Goal: Task Accomplishment & Management: Use online tool/utility

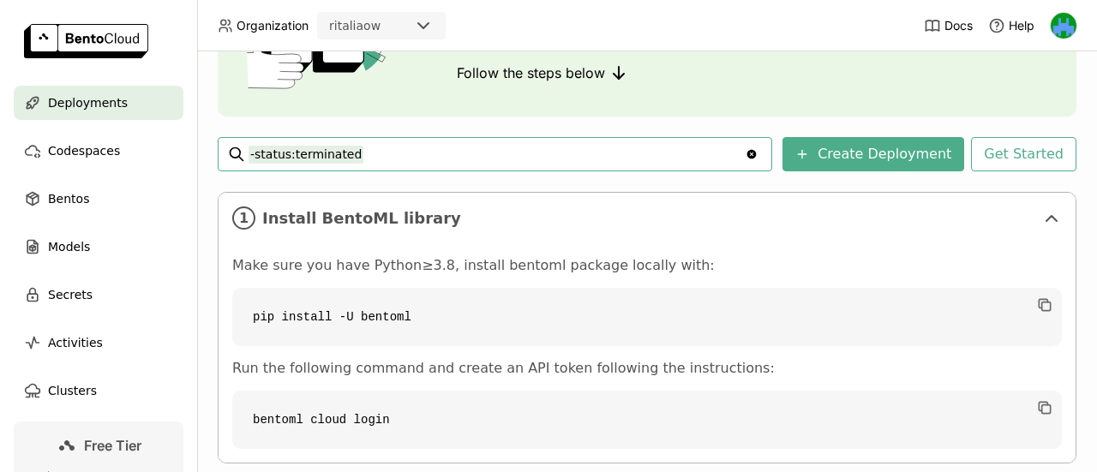
scroll to position [257, 0]
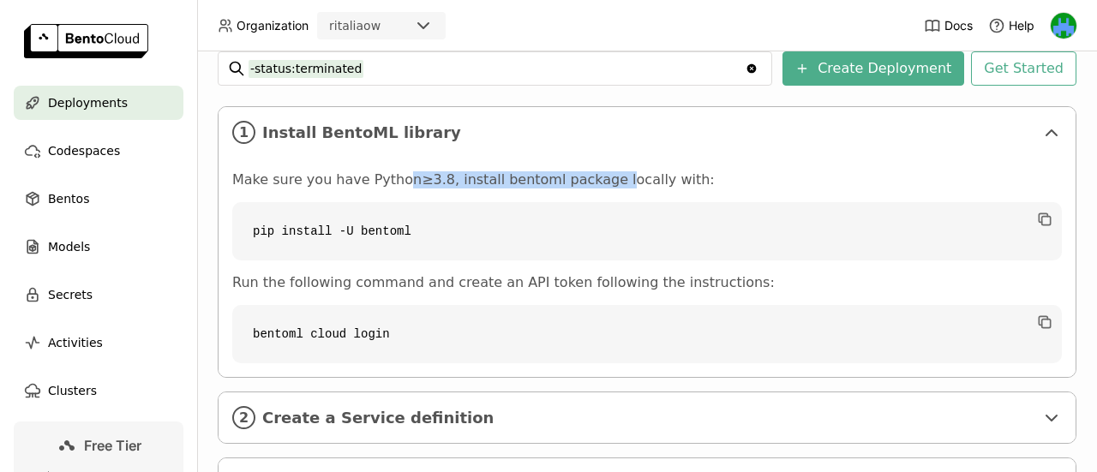
drag, startPoint x: 403, startPoint y: 179, endPoint x: 603, endPoint y: 180, distance: 200.5
click at [603, 180] on p "Make sure you have Python≥3.8, install bentoml package locally with:" at bounding box center [646, 179] width 829 height 17
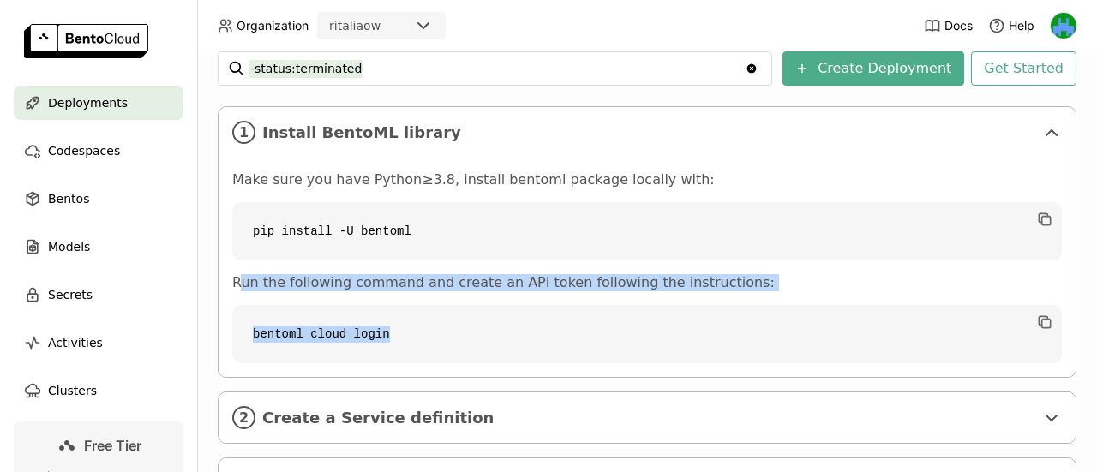
drag, startPoint x: 238, startPoint y: 282, endPoint x: 470, endPoint y: 290, distance: 231.5
click at [470, 290] on div "Make sure you have Python≥3.8, install bentoml package locally with: pip instal…" at bounding box center [646, 267] width 829 height 192
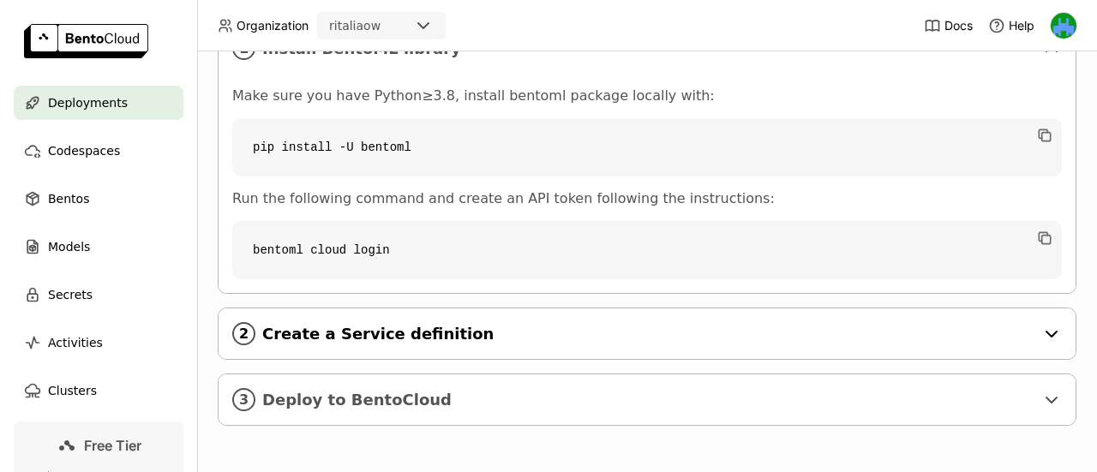
click at [1063, 326] on div "2 Create a Service definition" at bounding box center [647, 333] width 857 height 51
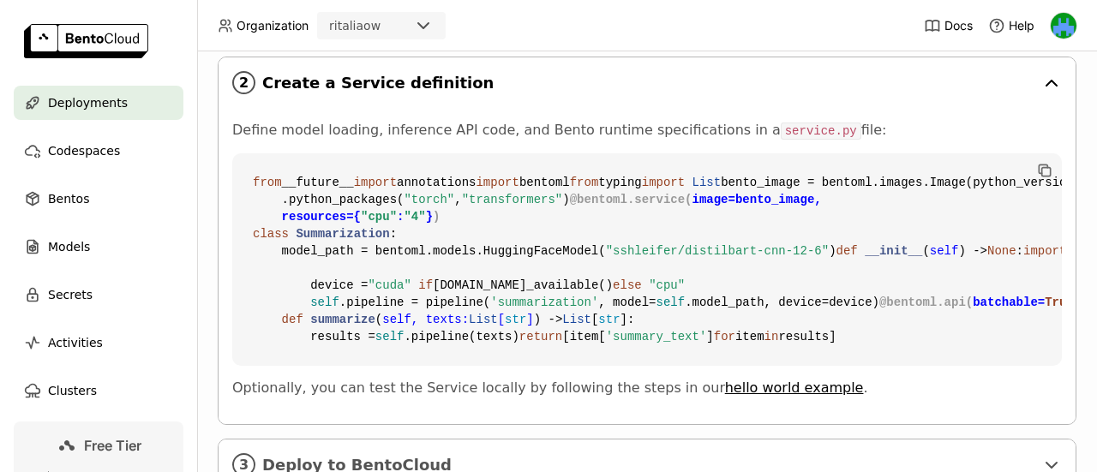
scroll to position [600, 0]
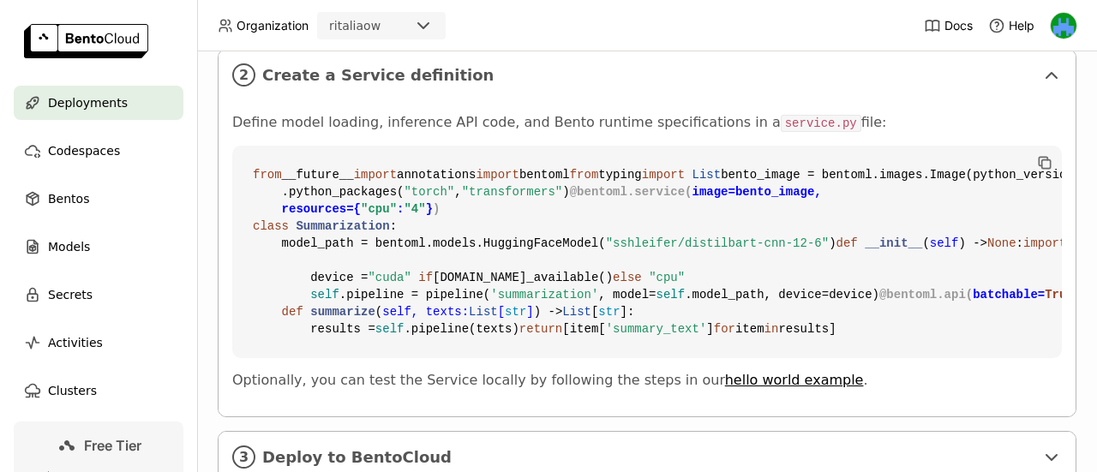
drag, startPoint x: 263, startPoint y: 165, endPoint x: 447, endPoint y: 185, distance: 185.4
click at [447, 185] on code "from __future__ import annotations import bentoml from typing import List bento…" at bounding box center [646, 252] width 829 height 213
drag, startPoint x: 257, startPoint y: 201, endPoint x: 363, endPoint y: 208, distance: 106.5
click at [363, 208] on code "from __future__ import annotations import bentoml from typing import List bento…" at bounding box center [646, 252] width 829 height 213
drag, startPoint x: 257, startPoint y: 222, endPoint x: 392, endPoint y: 225, distance: 135.4
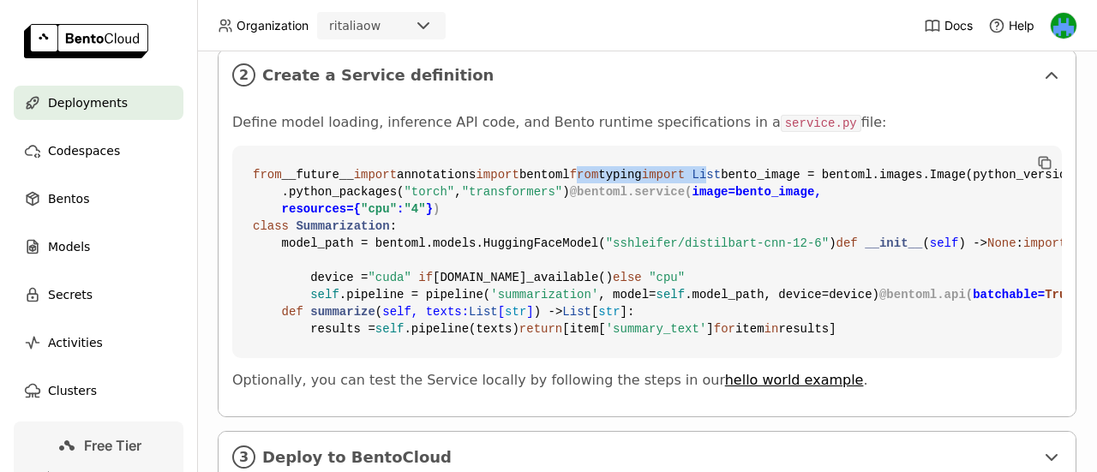
click at [392, 225] on code "from __future__ import annotations import bentoml from typing import List bento…" at bounding box center [646, 252] width 829 height 213
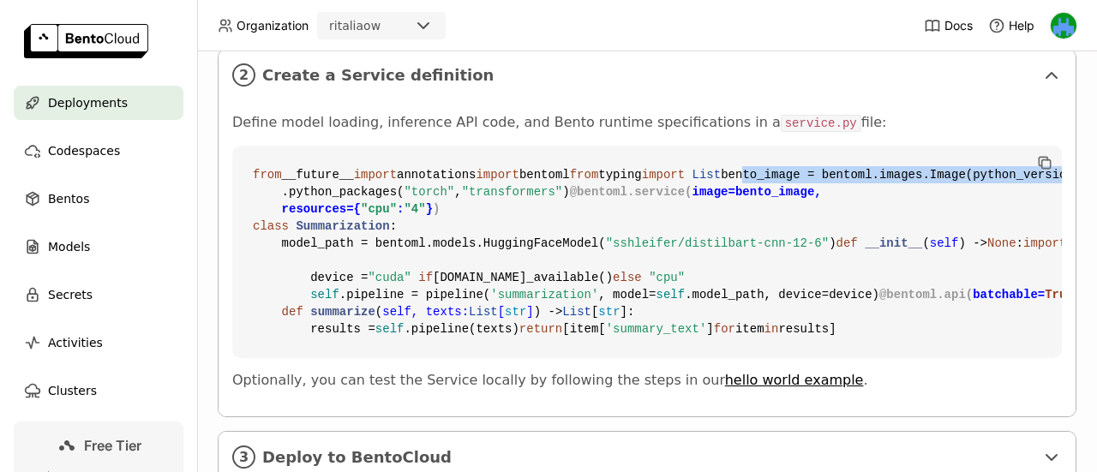
drag, startPoint x: 248, startPoint y: 275, endPoint x: 656, endPoint y: 279, distance: 407.0
click at [656, 279] on code "from __future__ import annotations import bentoml from typing import List bento…" at bounding box center [646, 252] width 829 height 213
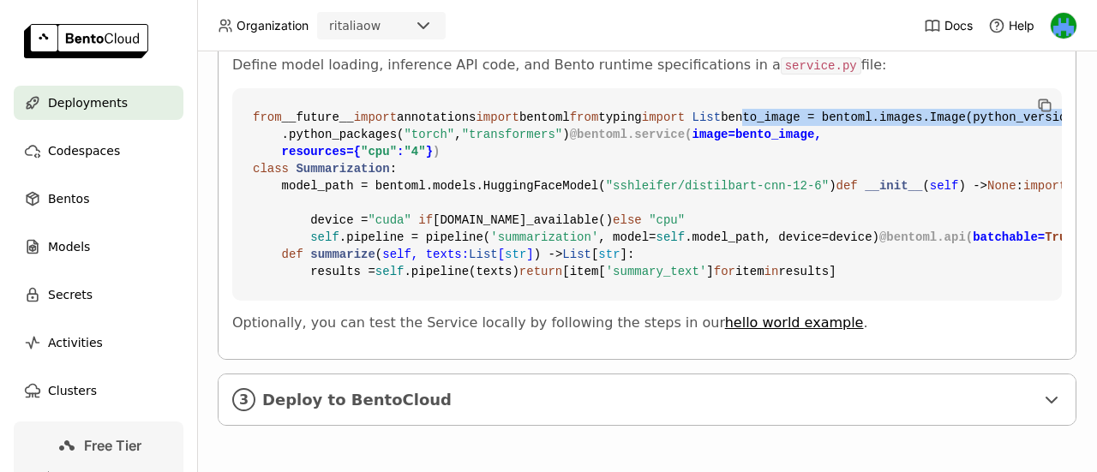
scroll to position [686, 0]
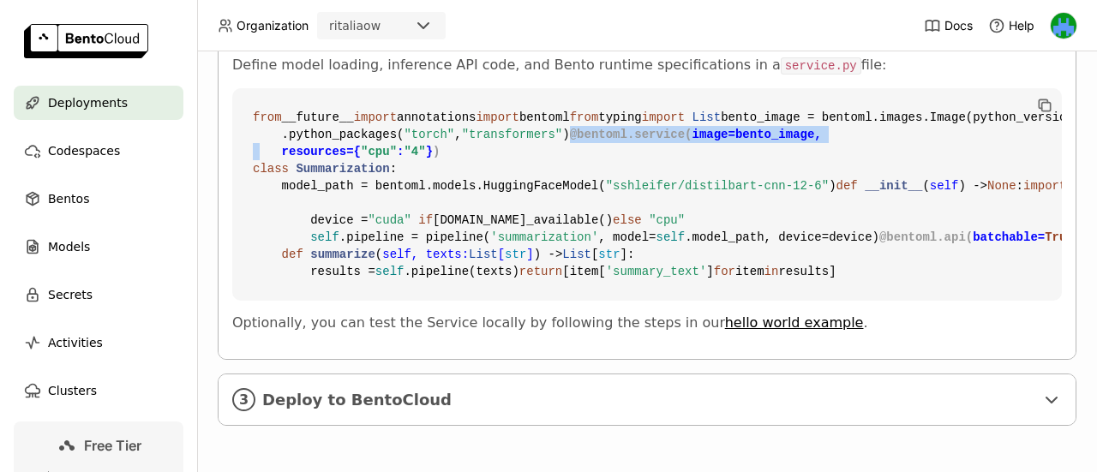
drag, startPoint x: 254, startPoint y: 265, endPoint x: 379, endPoint y: 271, distance: 125.2
click at [379, 159] on span "@bentoml.service( image=bento_image, resources={ "cpu" : "4" } )" at bounding box center [537, 143] width 569 height 31
click at [76, 147] on span "Codespaces" at bounding box center [84, 151] width 72 height 21
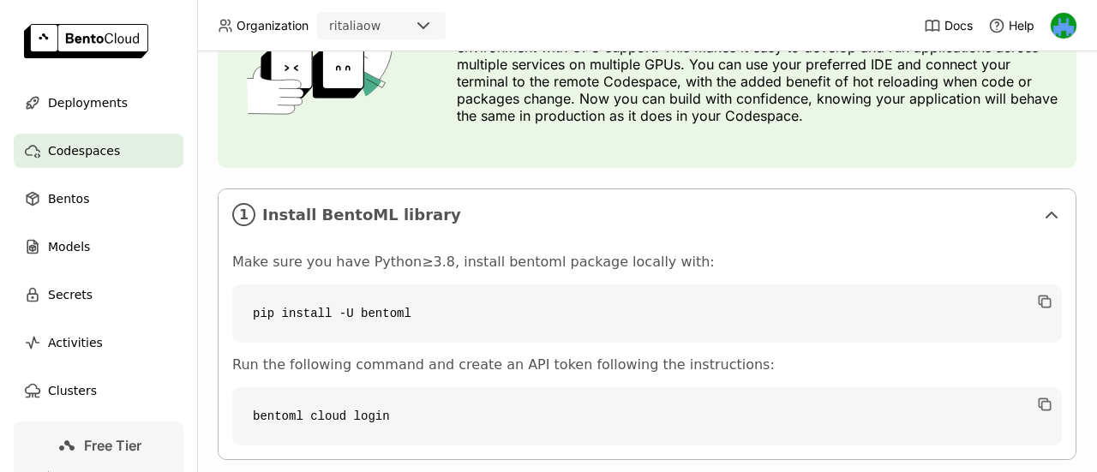
scroll to position [343, 0]
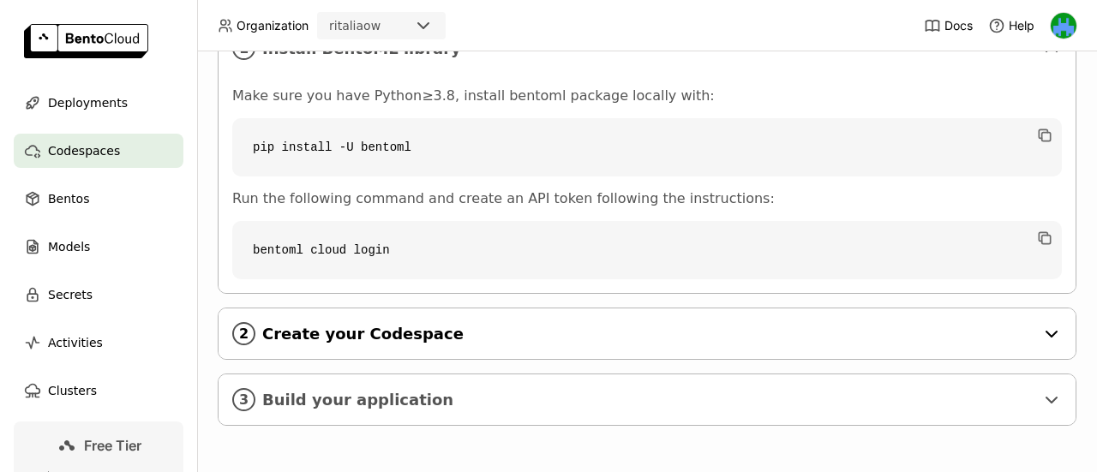
click at [1044, 329] on icon at bounding box center [1051, 334] width 21 height 21
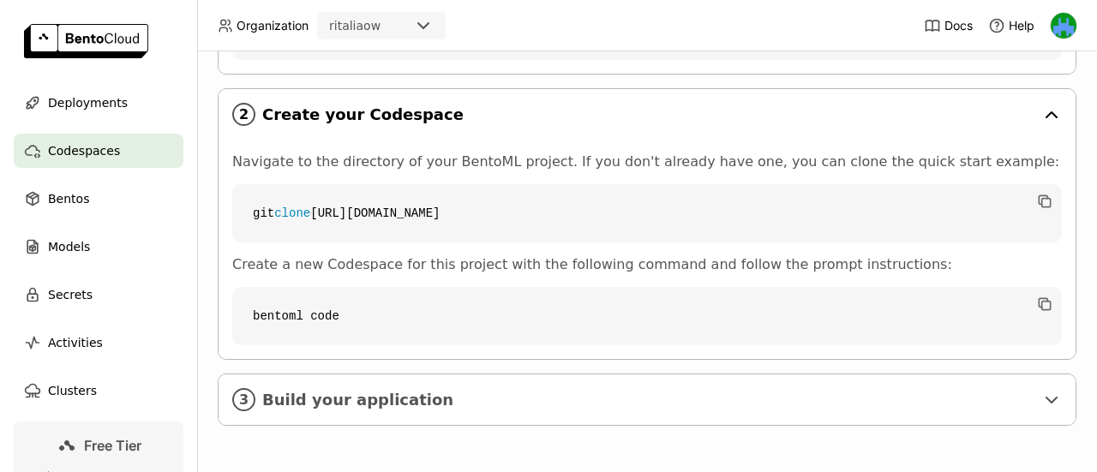
scroll to position [568, 0]
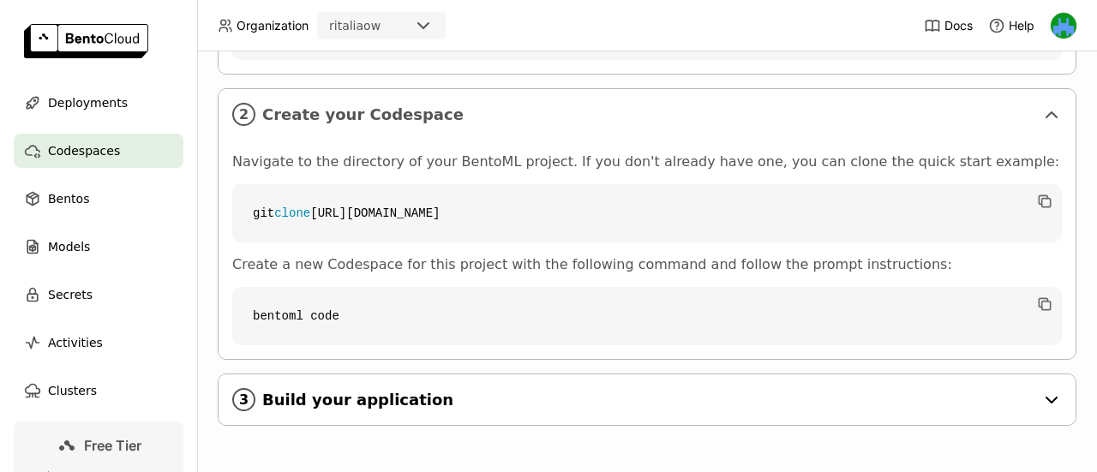
click at [1052, 392] on icon at bounding box center [1051, 400] width 21 height 21
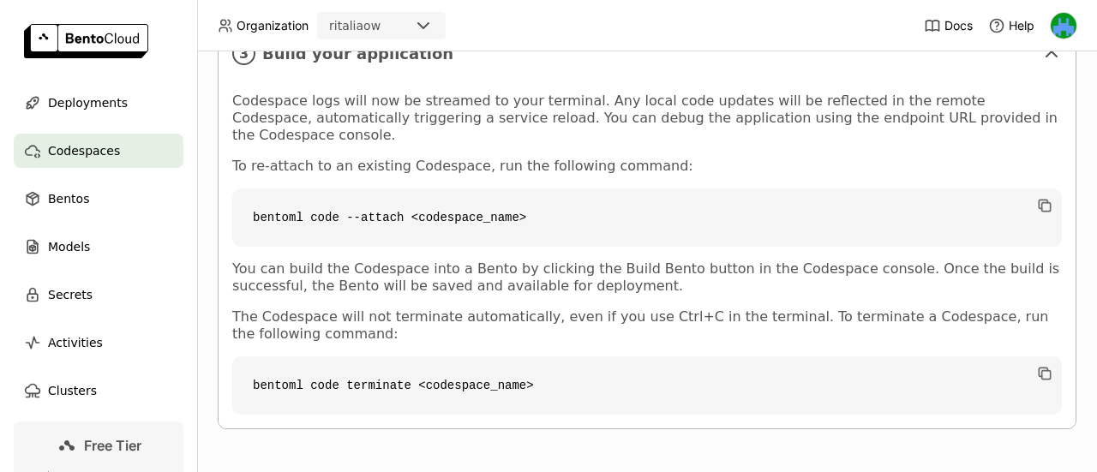
scroll to position [911, 0]
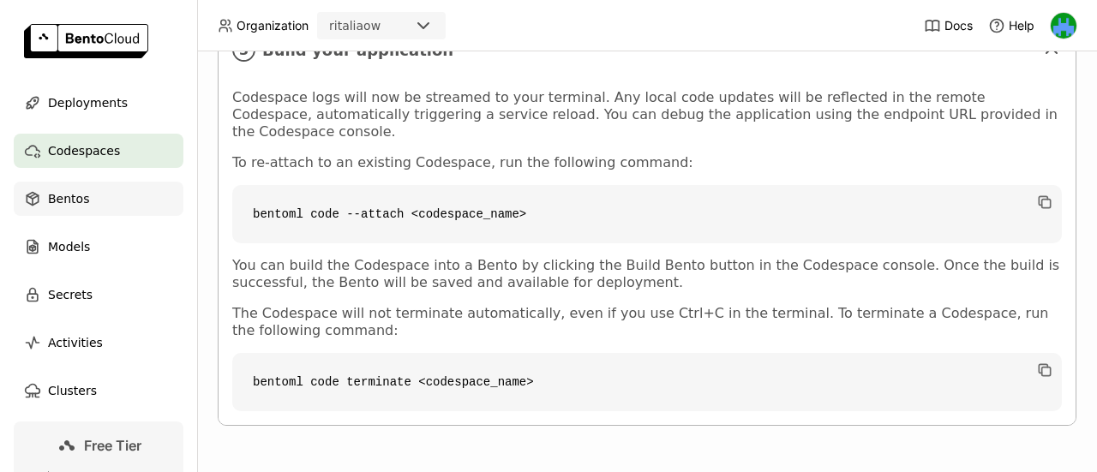
click at [93, 193] on div "Bentos" at bounding box center [99, 199] width 170 height 34
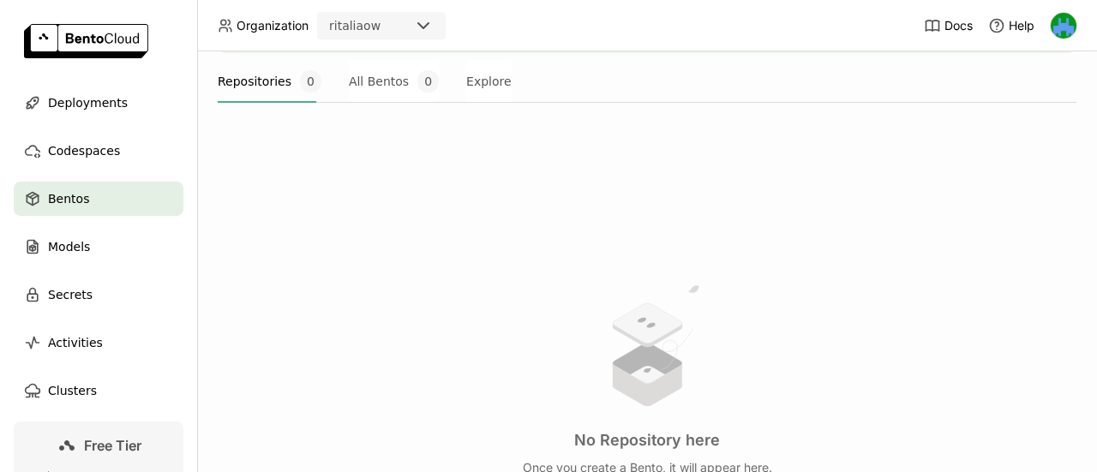
scroll to position [257, 0]
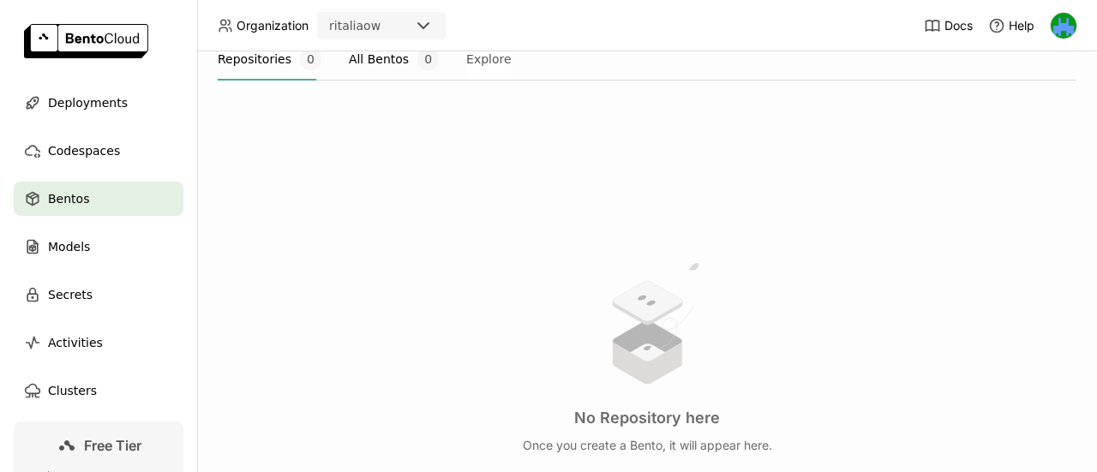
click at [365, 64] on button "All Bentos 0" at bounding box center [394, 59] width 90 height 43
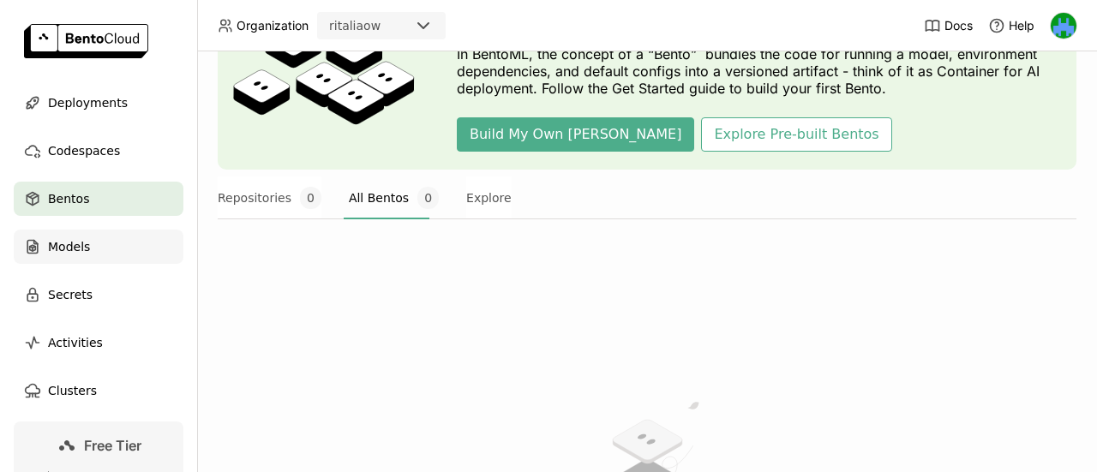
click at [77, 248] on span "Models" at bounding box center [69, 246] width 42 height 21
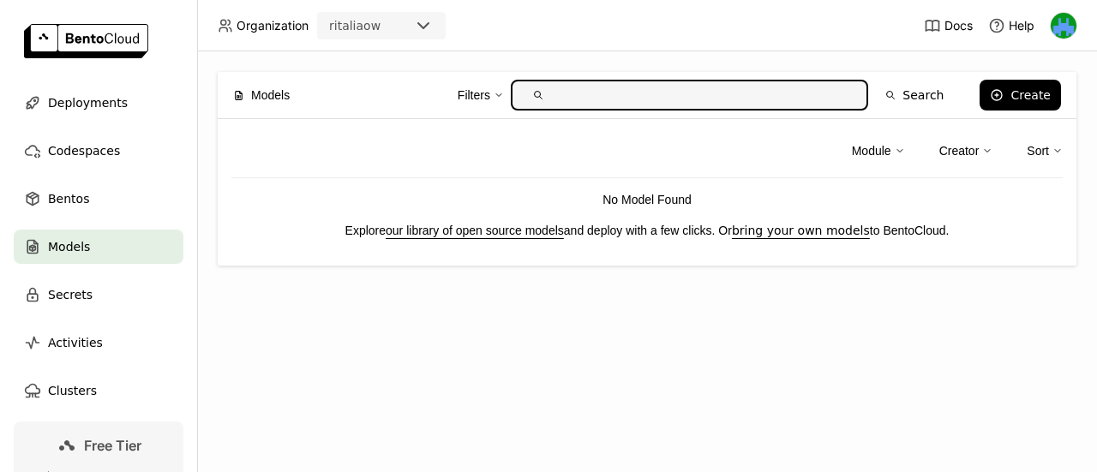
click at [436, 229] on link "our library of open source models" at bounding box center [475, 231] width 178 height 14
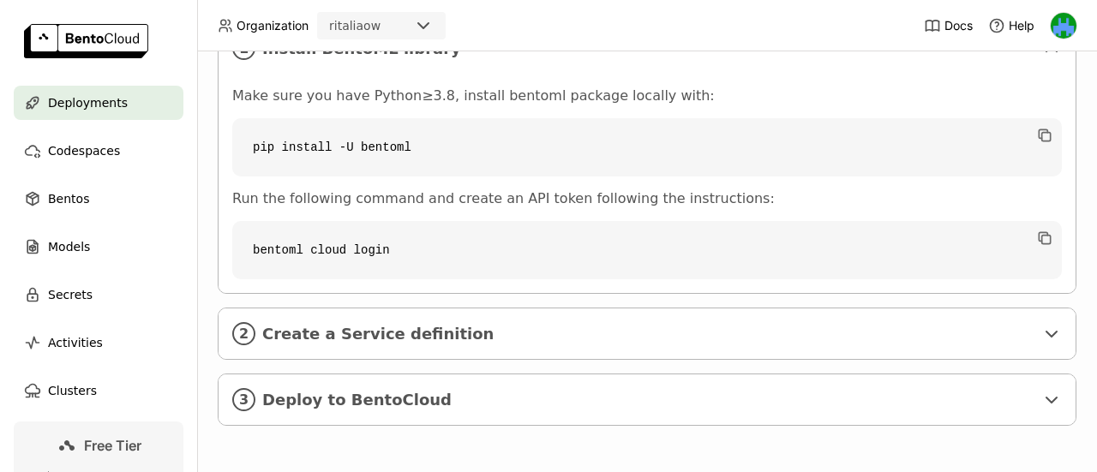
scroll to position [351, 0]
click at [98, 354] on div "Activities" at bounding box center [99, 343] width 170 height 34
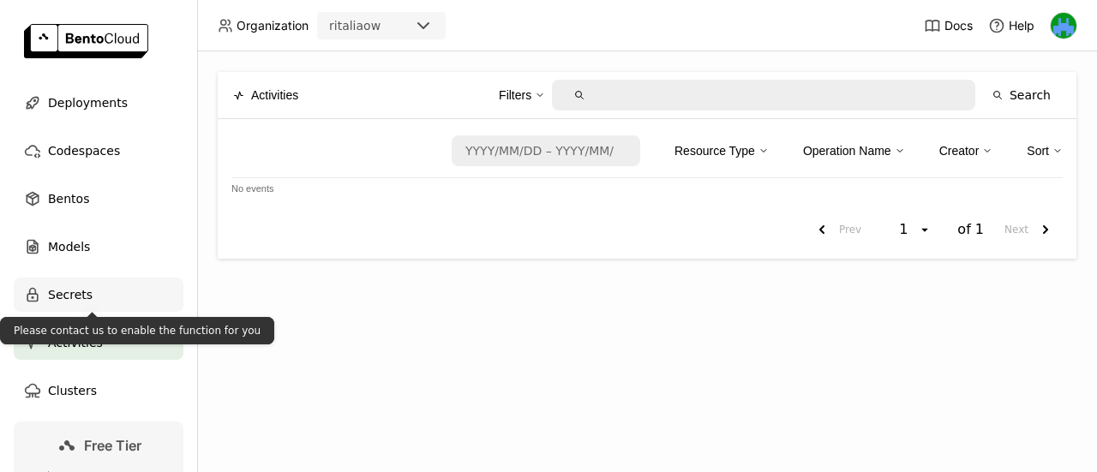
click at [21, 280] on div "Secrets" at bounding box center [99, 295] width 170 height 34
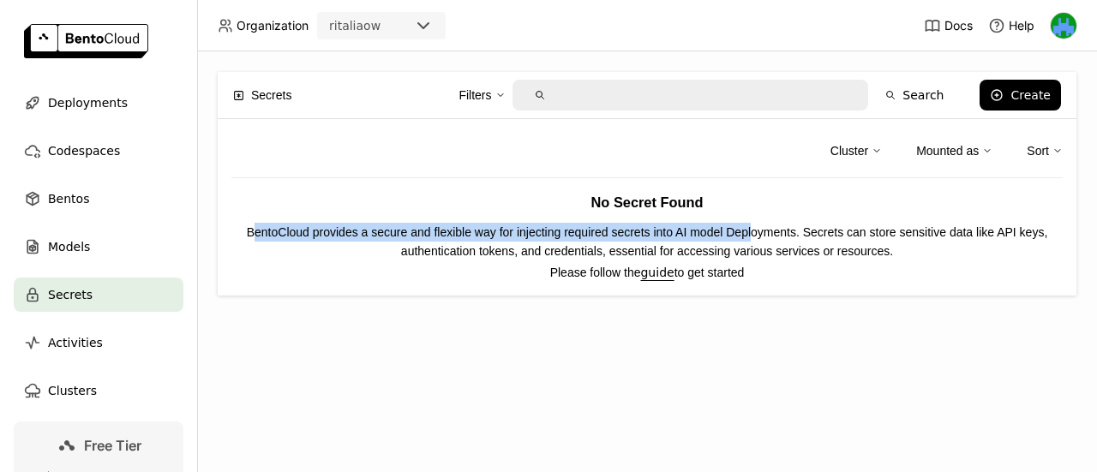
drag, startPoint x: 258, startPoint y: 229, endPoint x: 754, endPoint y: 230, distance: 496.1
click at [754, 230] on p "BentoCloud provides a secure and flexible way for injecting required secrets in…" at bounding box center [646, 242] width 831 height 38
click at [57, 245] on span "Models" at bounding box center [69, 246] width 42 height 21
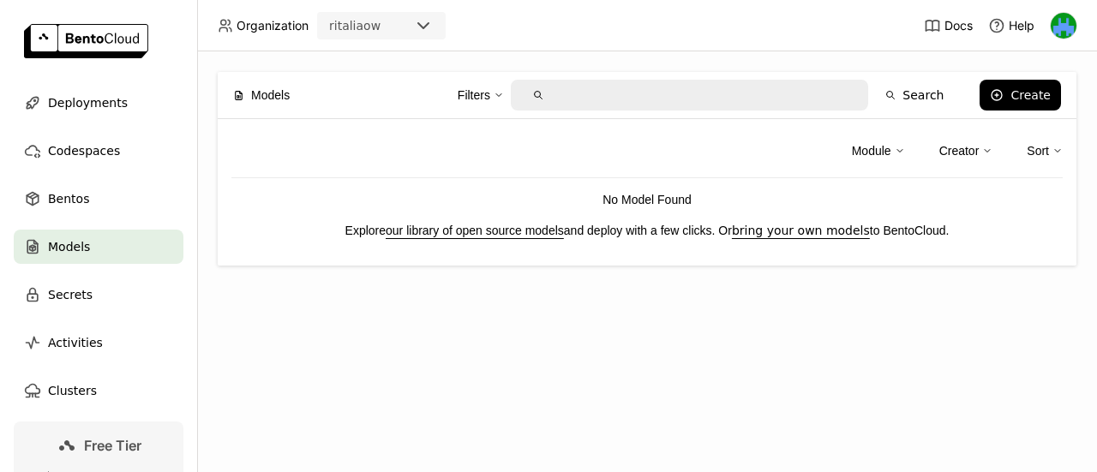
click at [536, 229] on link "our library of open source models" at bounding box center [475, 231] width 178 height 14
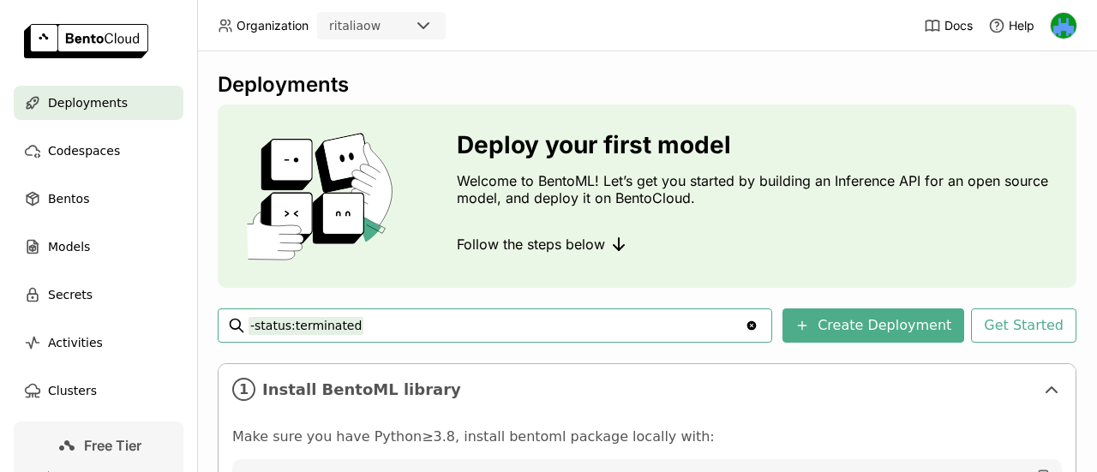
scroll to position [171, 0]
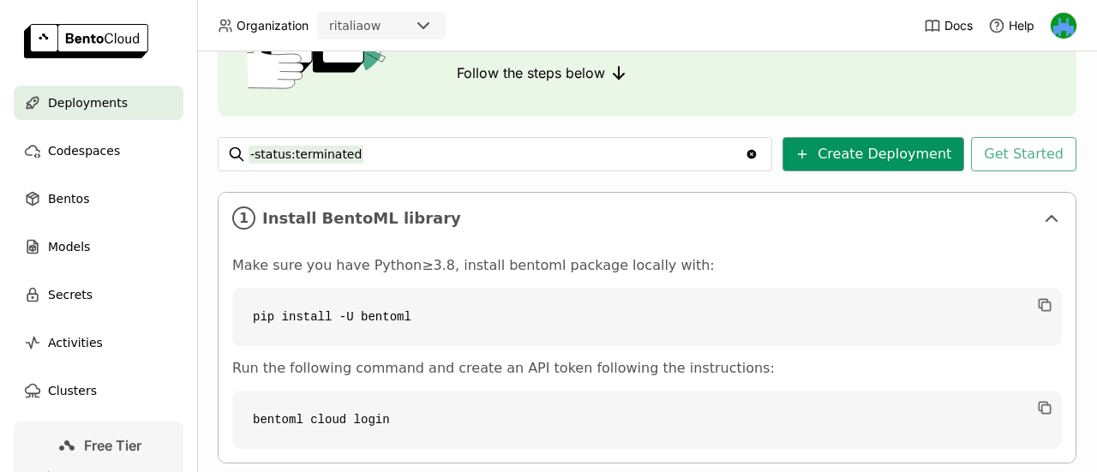
click at [859, 157] on button "Create Deployment" at bounding box center [873, 154] width 182 height 34
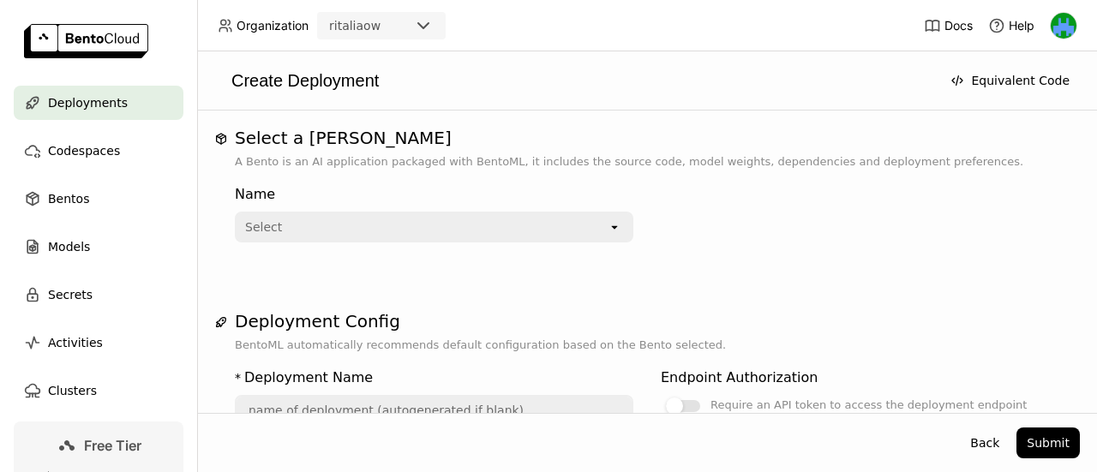
click at [608, 221] on icon "open" at bounding box center [615, 227] width 14 height 14
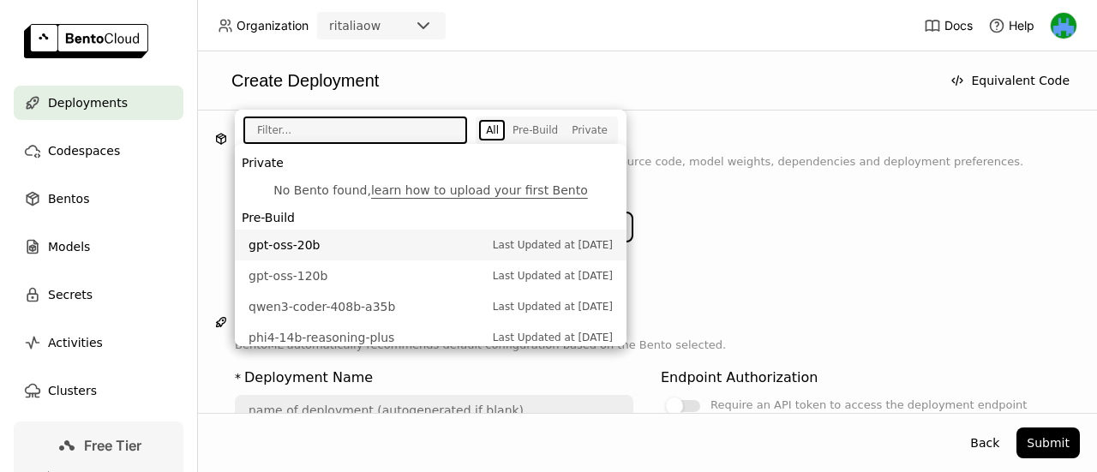
click at [407, 244] on span "gpt-oss-20b" at bounding box center [366, 244] width 236 height 17
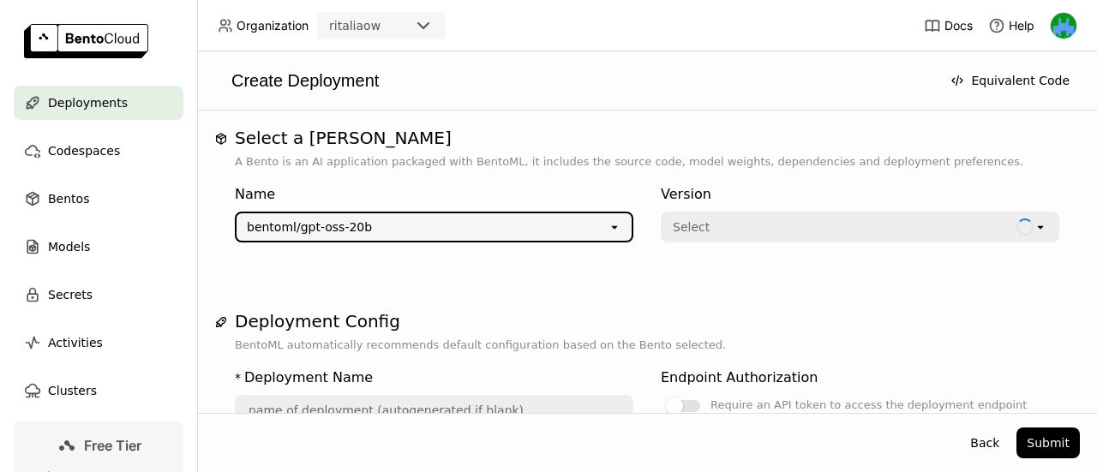
click at [759, 284] on div "Select a Bento A Bento is an AI application packaged with BentoML, it includes …" at bounding box center [646, 469] width 865 height 682
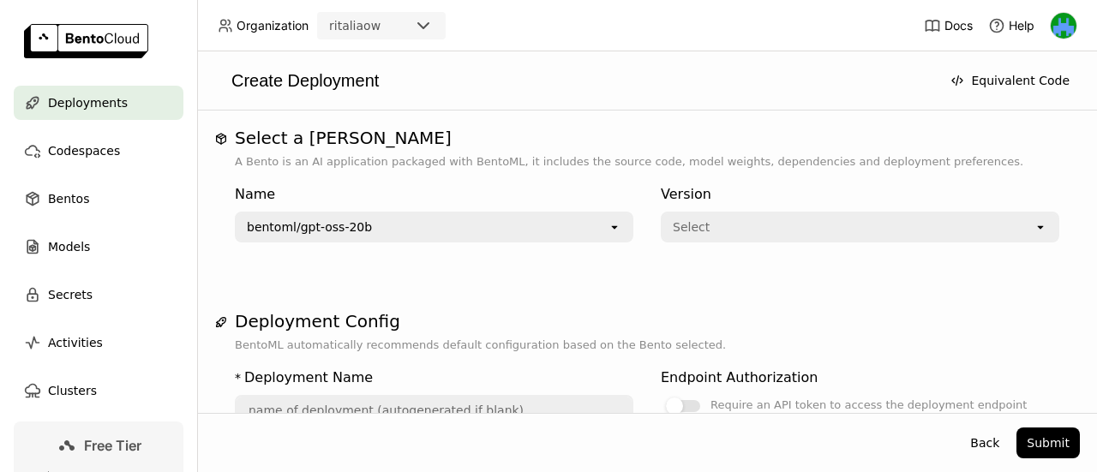
type input "gpt-oss-20-b-dzjj"
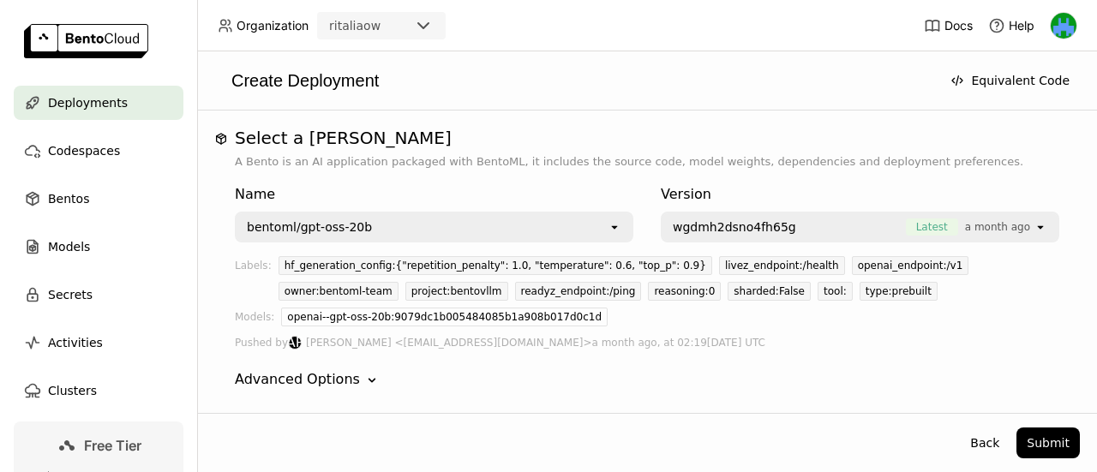
click at [757, 220] on span "wgdmh2dsno4fh65g" at bounding box center [734, 227] width 123 height 17
click at [979, 331] on div "Upgrade Plan The Bento "bentoml/gpt-oss-20b" requires "" to run. Your account c…" at bounding box center [548, 236] width 1097 height 472
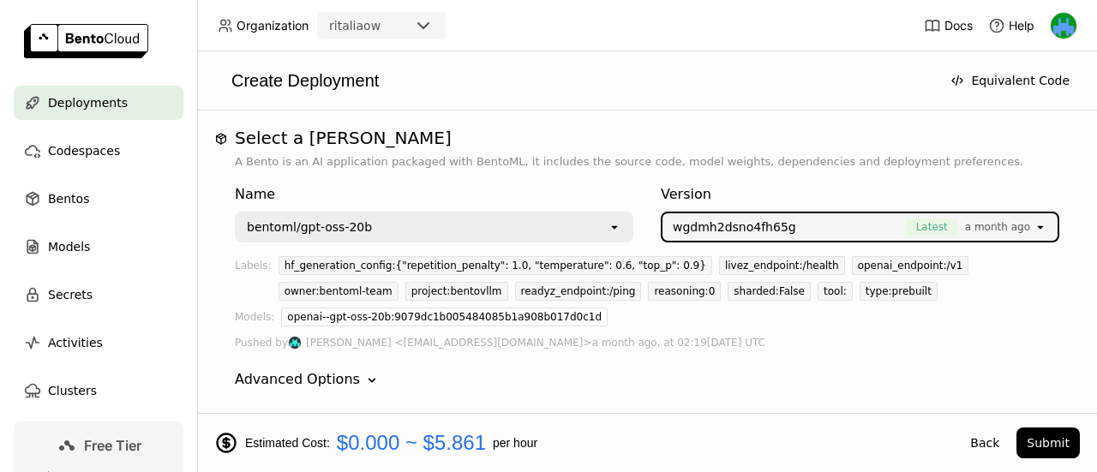
click at [975, 321] on div "openai--gpt-oss-20b:9079dc1b005484085b1a908b017d0c1d" at bounding box center [670, 321] width 778 height 26
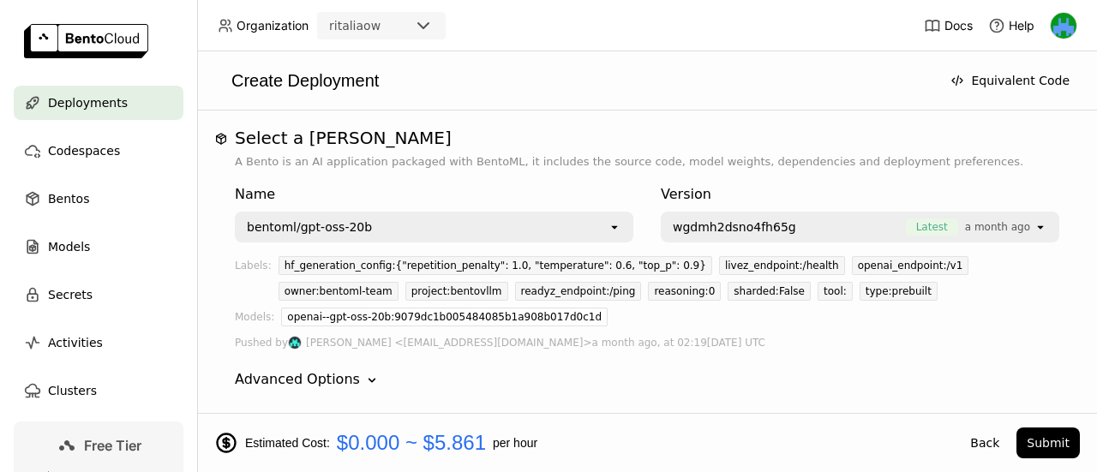
click at [596, 222] on div "bentoml/gpt-oss-20b" at bounding box center [421, 226] width 371 height 27
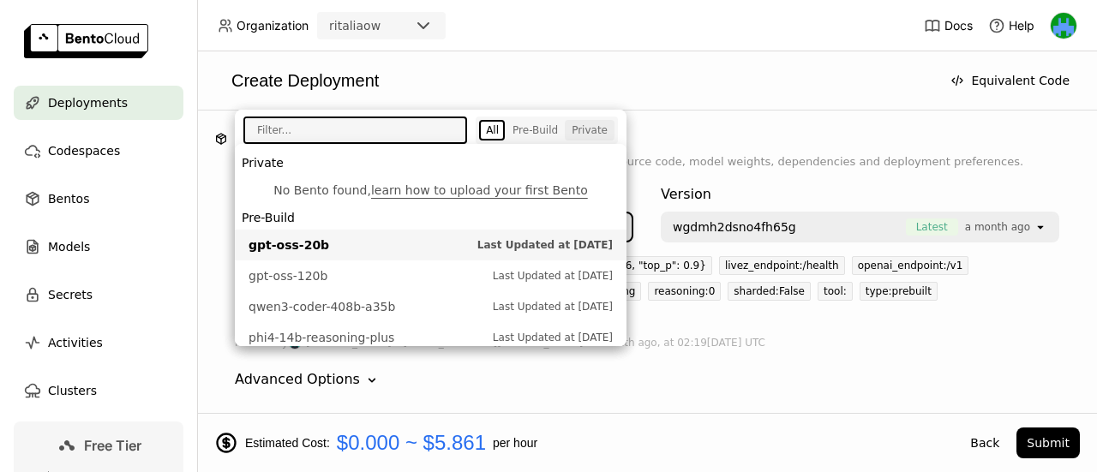
click at [576, 130] on div "Private" at bounding box center [590, 130] width 36 height 14
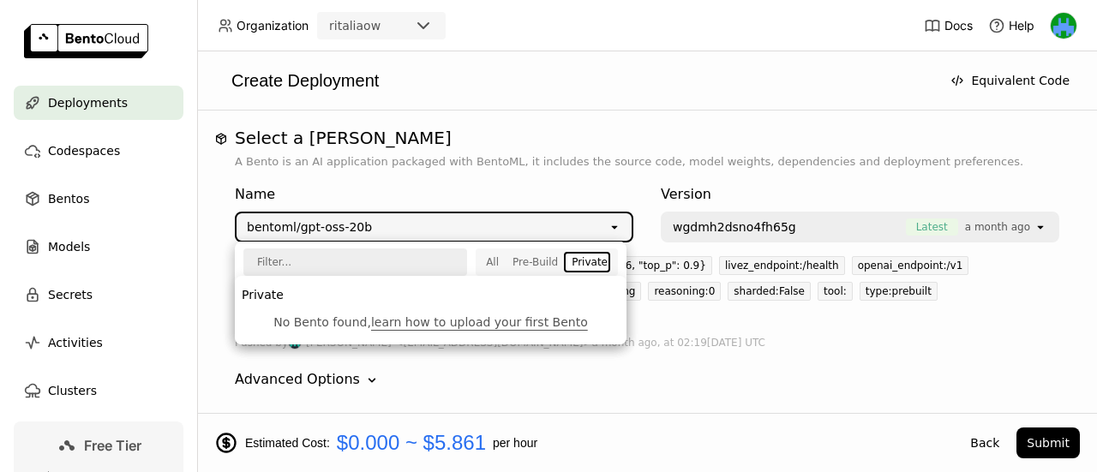
click at [538, 313] on li "No [PERSON_NAME] found, learn how to upload your first Bento" at bounding box center [431, 322] width 392 height 31
click at [540, 321] on link "learn how to upload your first Bento" at bounding box center [479, 322] width 217 height 14
